Goal: Register for event/course

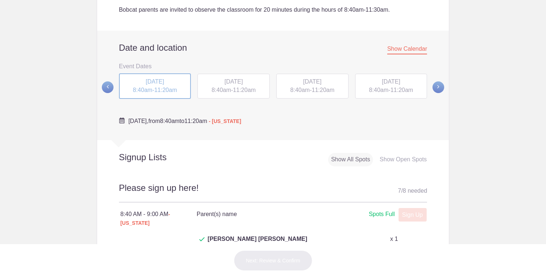
scroll to position [170, 0]
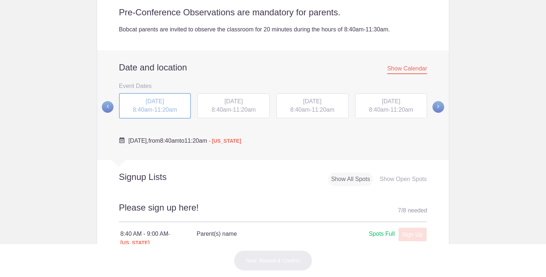
click at [239, 109] on span "11:20am" at bounding box center [244, 110] width 23 height 6
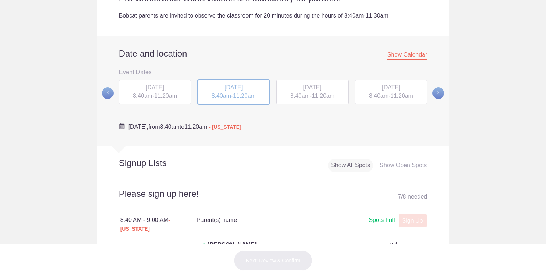
scroll to position [179, 0]
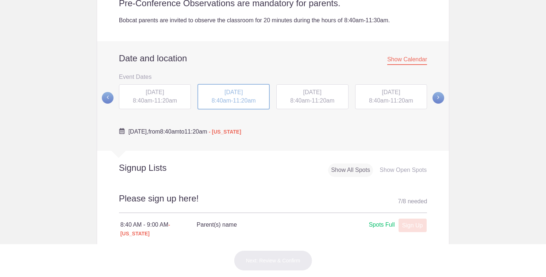
click at [396, 95] on span "[DATE]" at bounding box center [391, 92] width 18 height 6
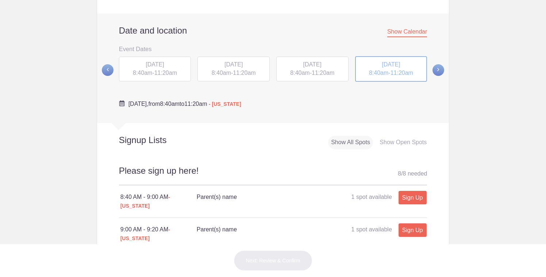
scroll to position [206, 0]
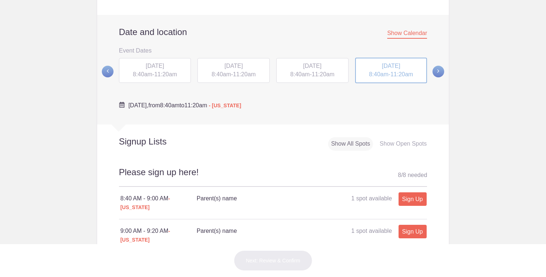
click at [242, 201] on h4 "Parent(s) name 1 spot available" at bounding box center [254, 198] width 115 height 9
click at [412, 198] on link "Sign Up" at bounding box center [412, 198] width 28 height 13
type input "1"
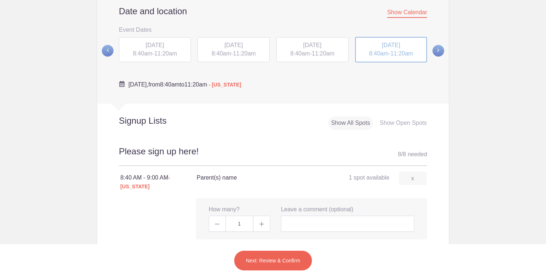
scroll to position [227, 0]
click at [355, 216] on input "text" at bounding box center [348, 223] width 134 height 16
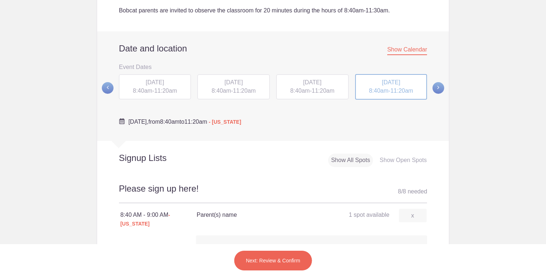
scroll to position [222, 0]
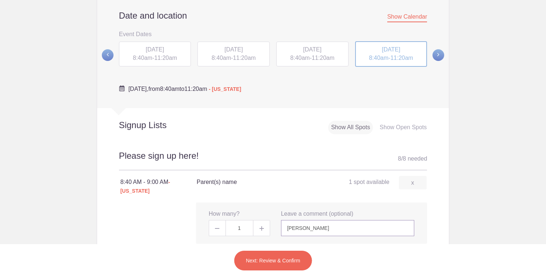
type input "Katie Parker"
click at [296, 260] on button "Next: Review & Confirm" at bounding box center [273, 260] width 78 height 20
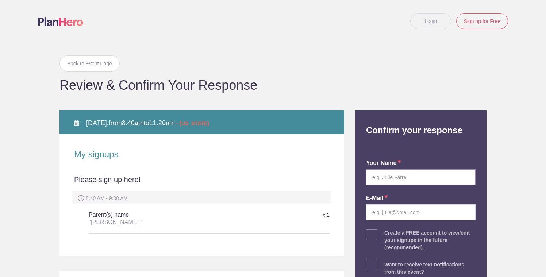
click at [394, 181] on input "text" at bounding box center [420, 177] width 109 height 16
type input "Katie Parker"
type input "futureretrieval@gmail.com"
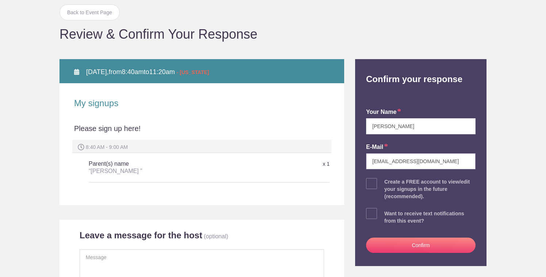
scroll to position [66, 0]
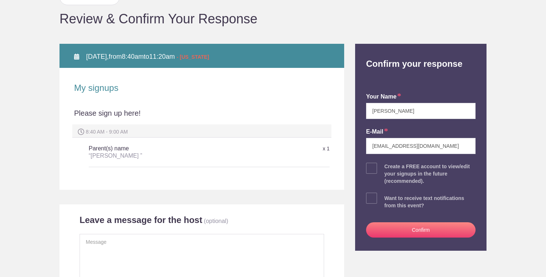
click at [440, 235] on button "Confirm" at bounding box center [420, 229] width 109 height 15
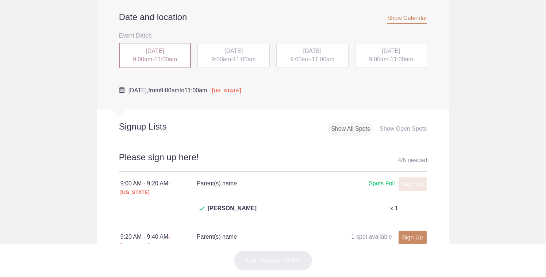
scroll to position [245, 0]
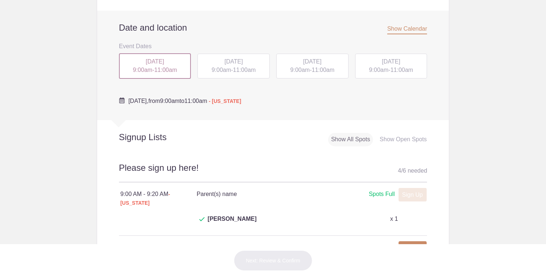
click at [308, 57] on div "WED, Sep 24, 2025 9:00am - 11:00am" at bounding box center [312, 66] width 72 height 25
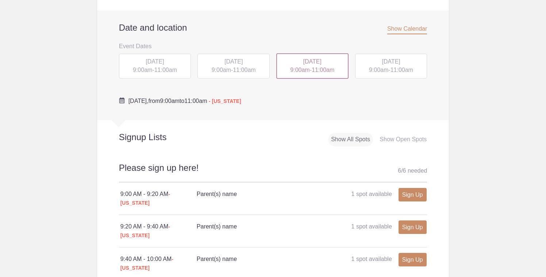
click at [383, 67] on span "9:00am" at bounding box center [378, 70] width 19 height 6
click at [325, 67] on span "11:00am" at bounding box center [323, 70] width 23 height 6
click at [412, 188] on link "Sign Up" at bounding box center [412, 194] width 28 height 13
type input "1"
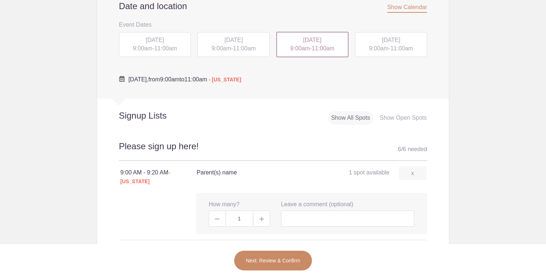
scroll to position [266, 0]
click at [320, 212] on input "text" at bounding box center [348, 220] width 134 height 16
type input "K"
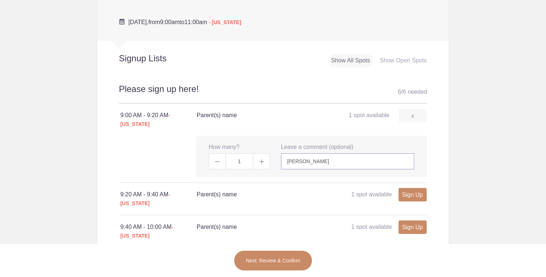
scroll to position [346, 0]
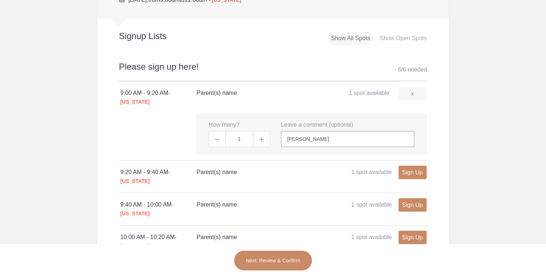
type input "Katie Parker"
click at [271, 260] on button "Next: Review & Confirm" at bounding box center [273, 260] width 78 height 20
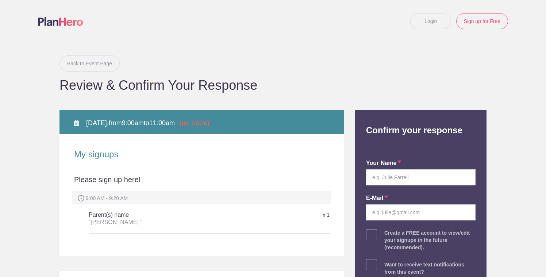
click at [113, 64] on link "Back to Event Page" at bounding box center [89, 63] width 60 height 16
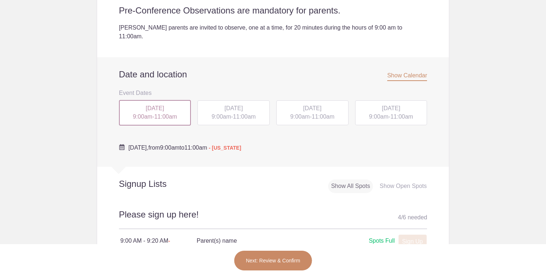
scroll to position [193, 0]
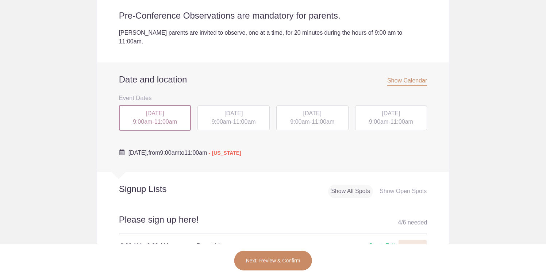
click at [304, 110] on span "WED, Sep 24, 2025" at bounding box center [312, 113] width 18 height 6
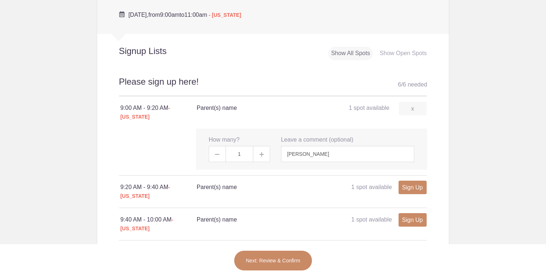
scroll to position [333, 0]
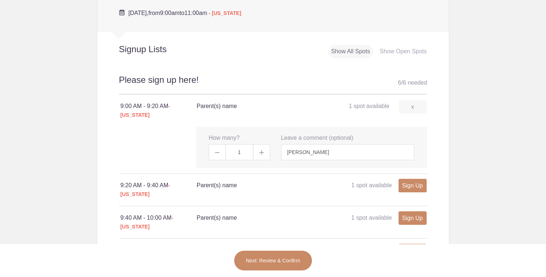
click at [264, 260] on button "Next: Review & Confirm" at bounding box center [273, 260] width 78 height 20
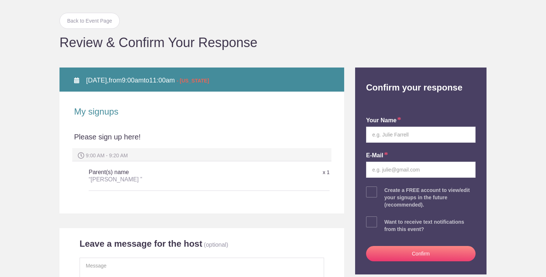
scroll to position [67, 0]
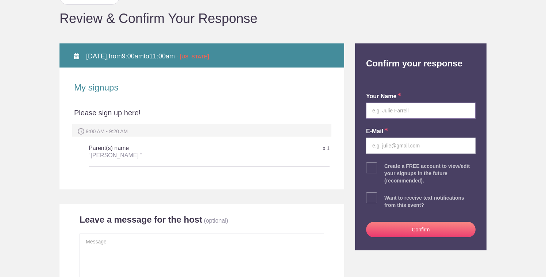
click at [405, 109] on input "text" at bounding box center [420, 111] width 109 height 16
type input "Katie Parker"
click at [402, 143] on input "email" at bounding box center [420, 146] width 109 height 16
type input "futureretrieval@gmail.com"
click at [404, 228] on button "Confirm" at bounding box center [420, 229] width 109 height 15
